Goal: Navigation & Orientation: Find specific page/section

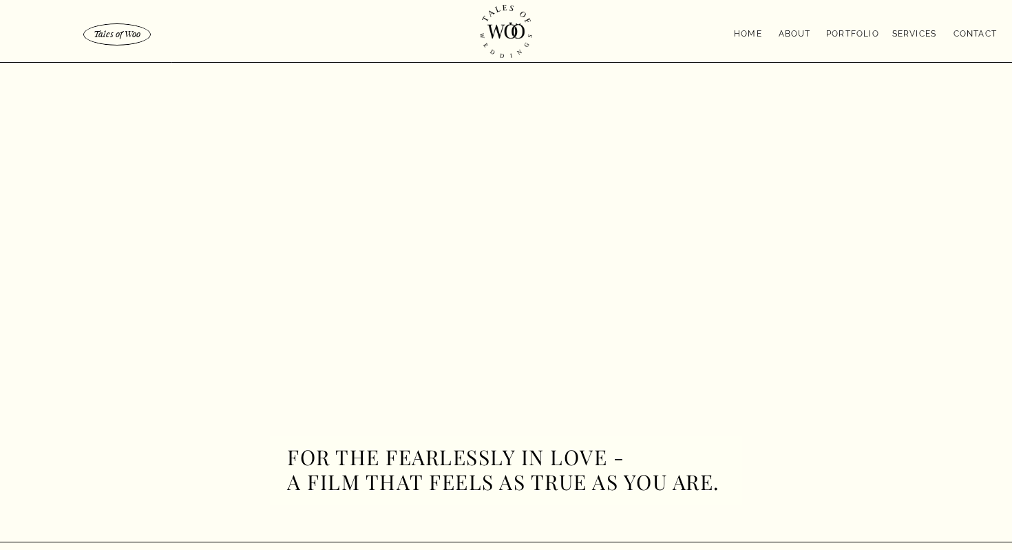
click at [855, 33] on nav "portfolio" at bounding box center [853, 32] width 56 height 11
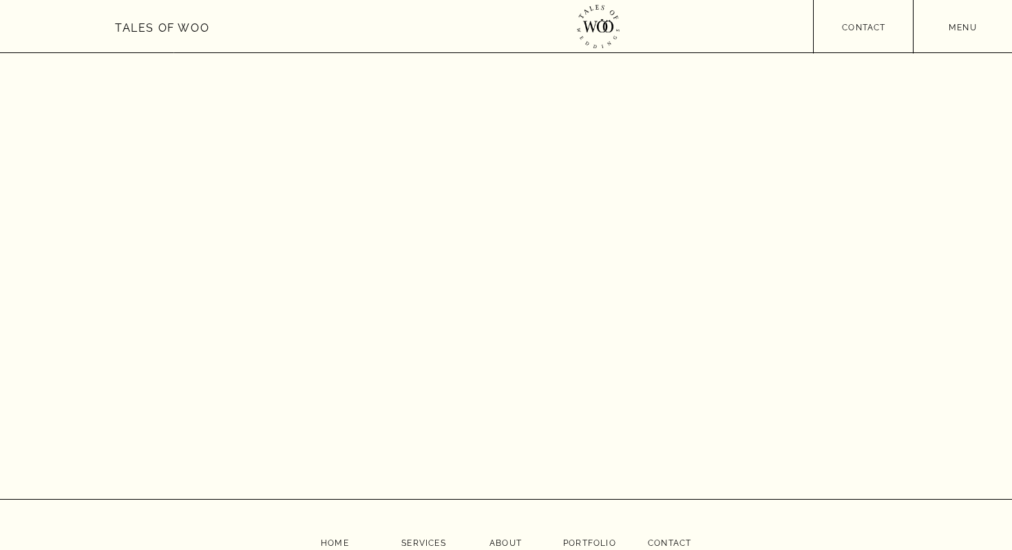
scroll to position [4890, 0]
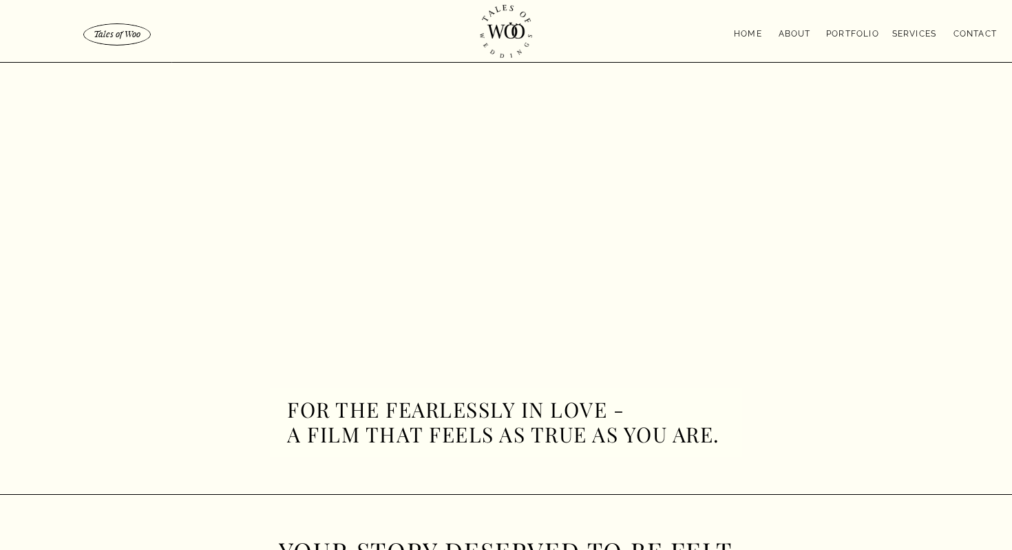
scroll to position [52, 0]
